Goal: Navigation & Orientation: Find specific page/section

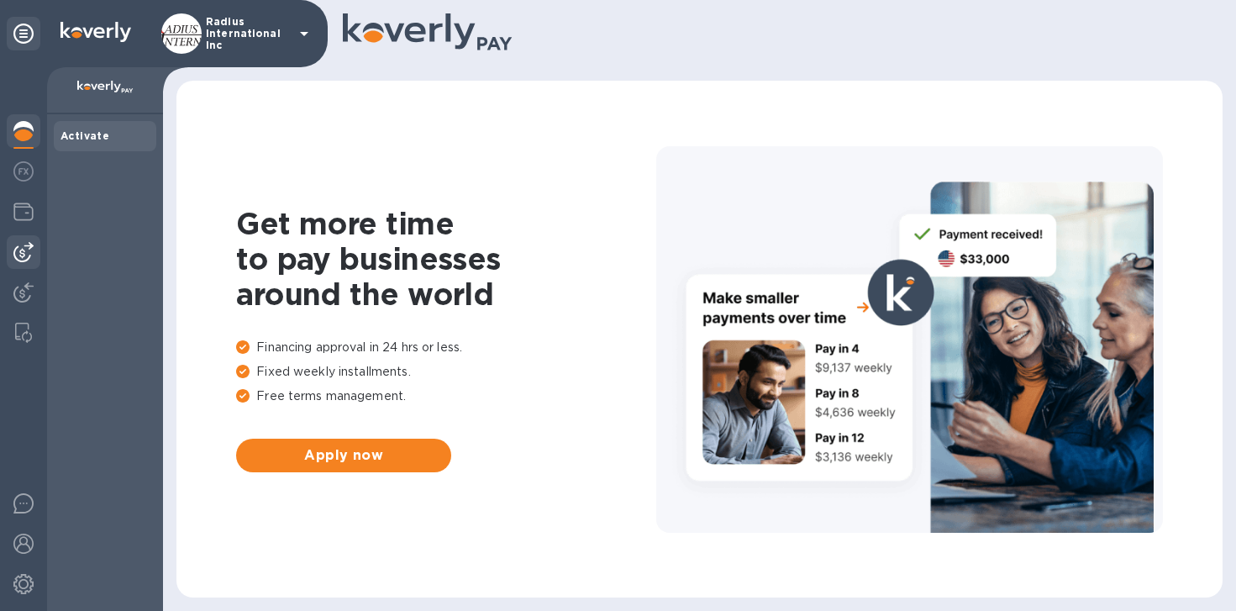
click at [24, 251] on img at bounding box center [23, 252] width 20 height 20
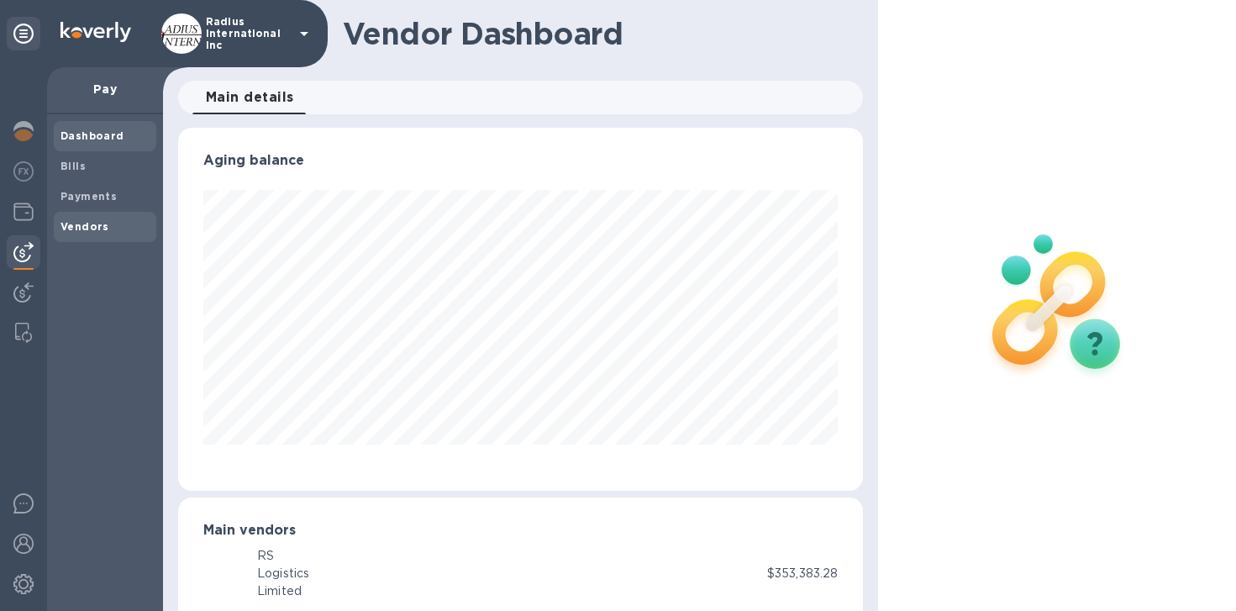
scroll to position [839754, 839439]
click at [20, 298] on img at bounding box center [23, 292] width 20 height 20
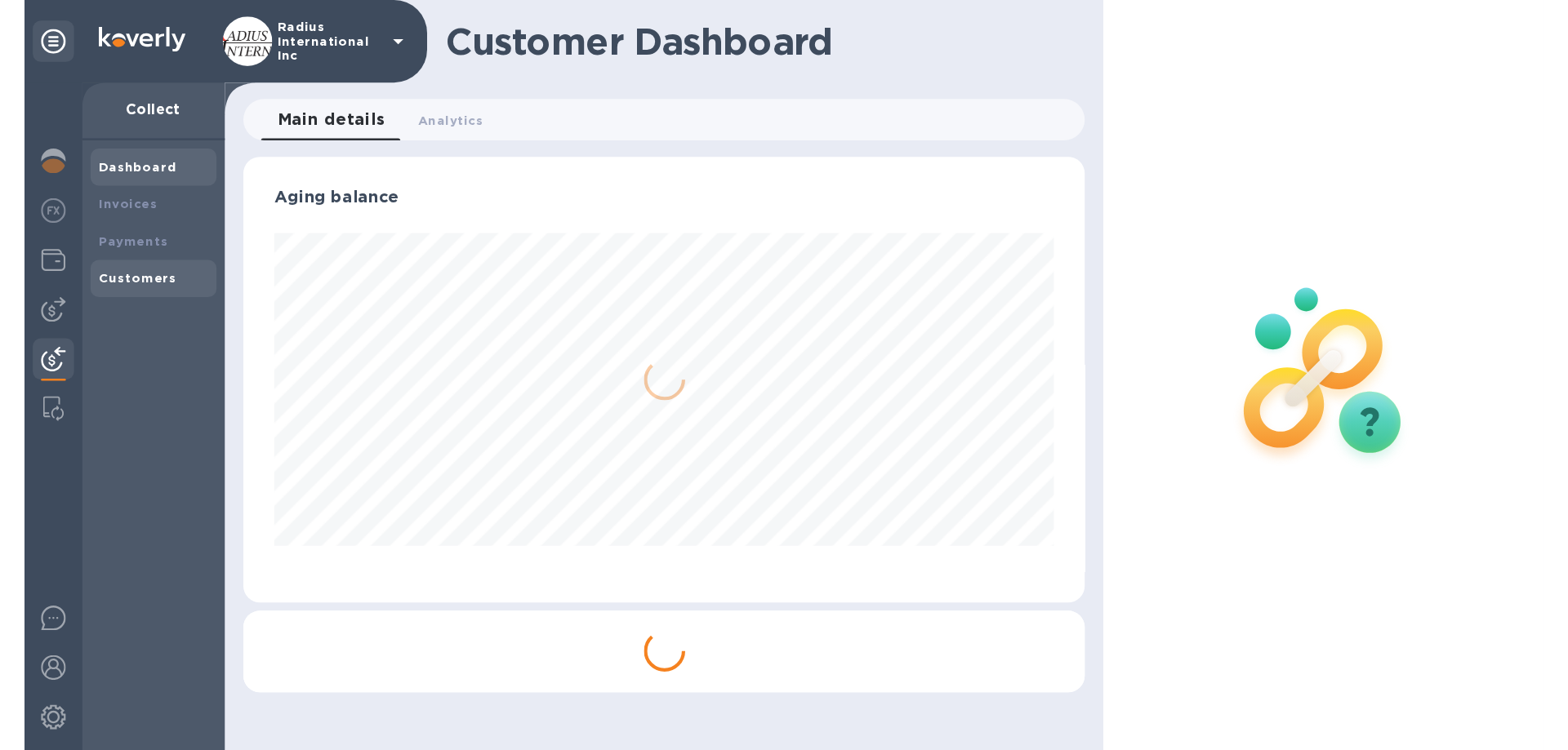
scroll to position [353, 667]
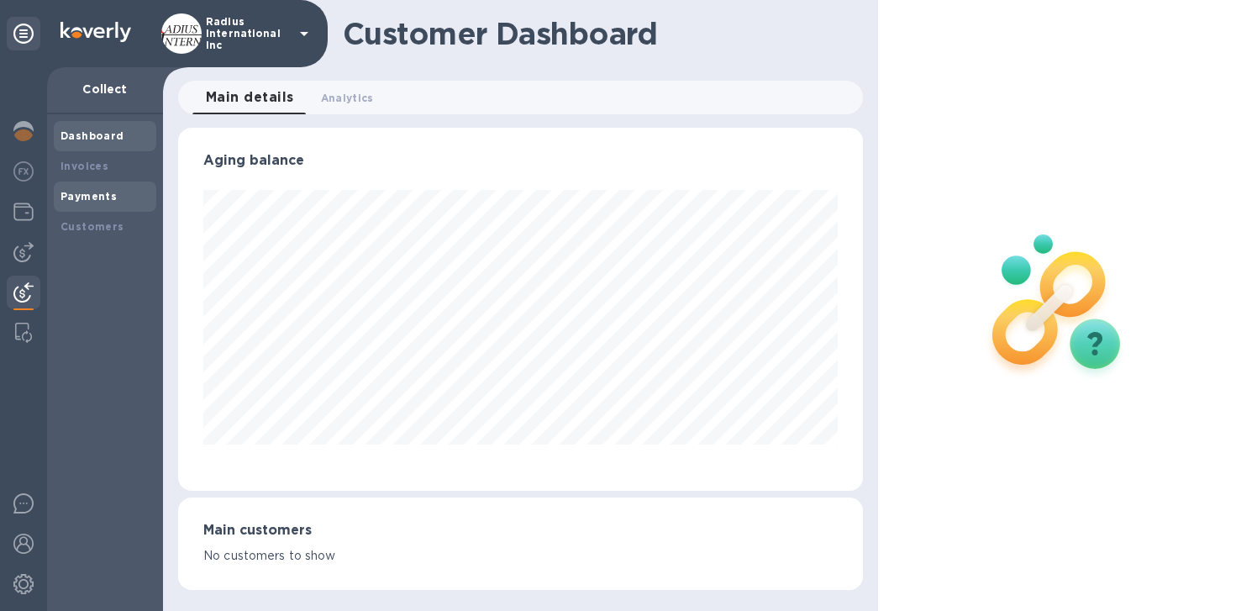
click at [101, 191] on b "Payments" at bounding box center [88, 196] width 56 height 13
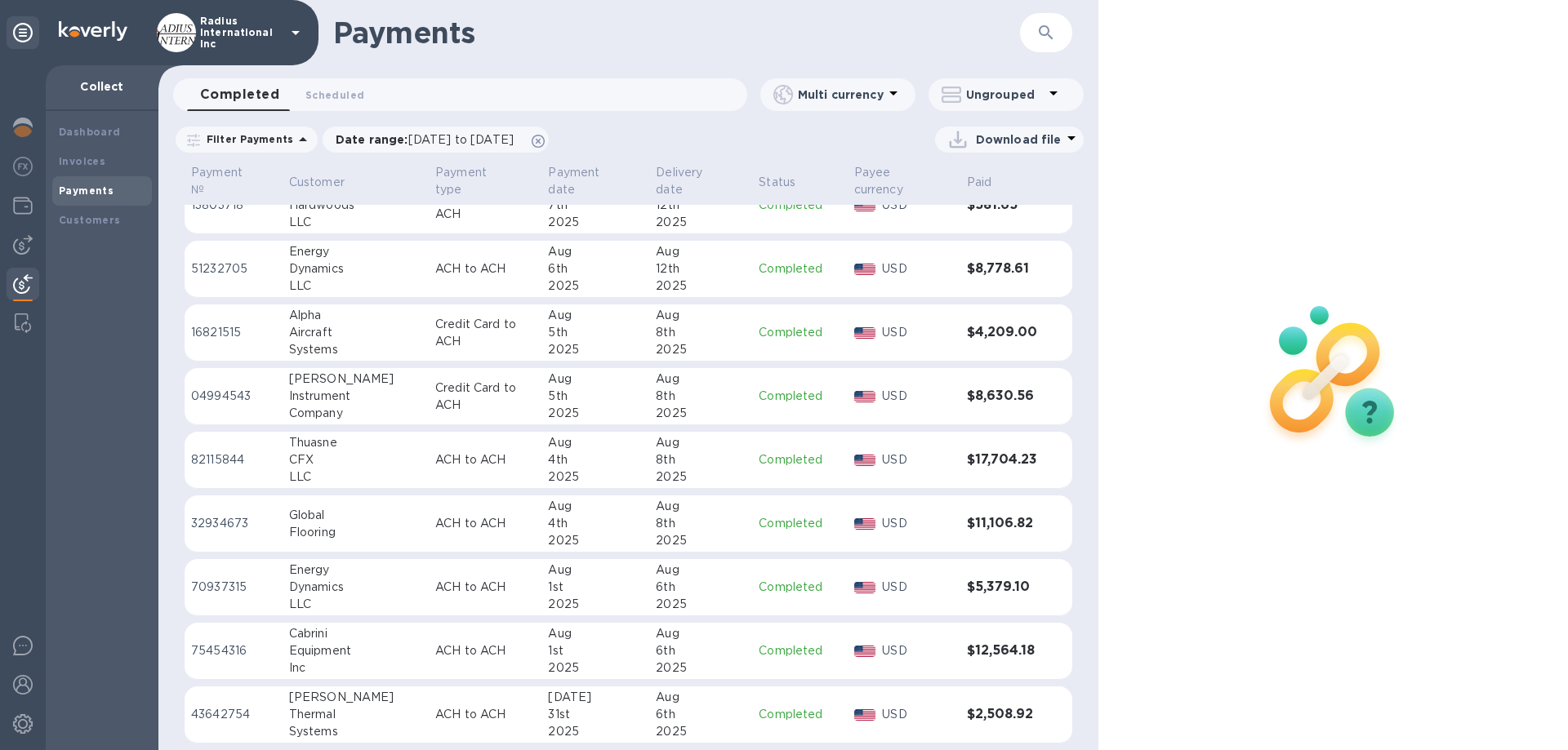
scroll to position [1757, 0]
